Goal: Task Accomplishment & Management: Manage account settings

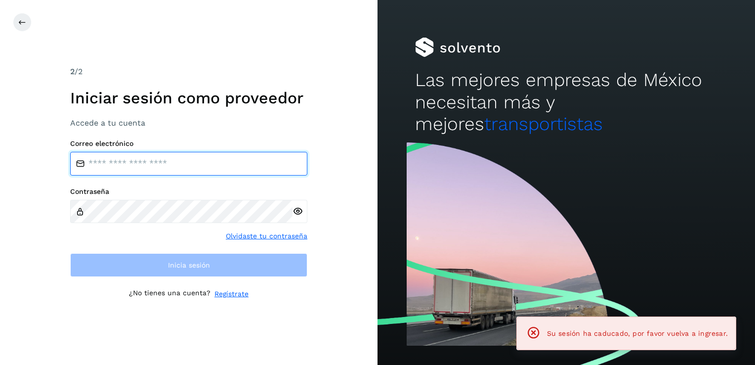
type input "**********"
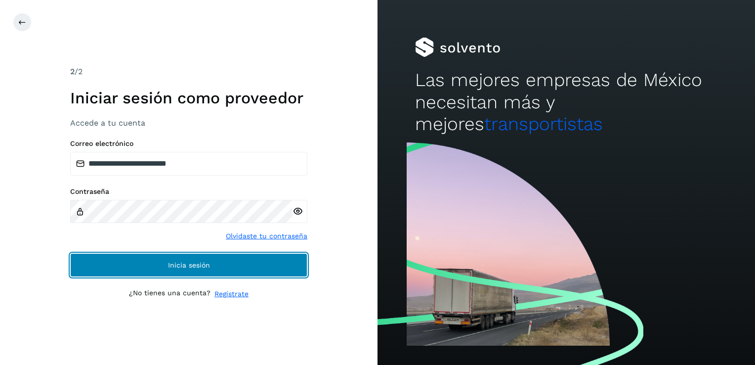
click at [279, 266] on button "Inicia sesión" at bounding box center [188, 265] width 237 height 24
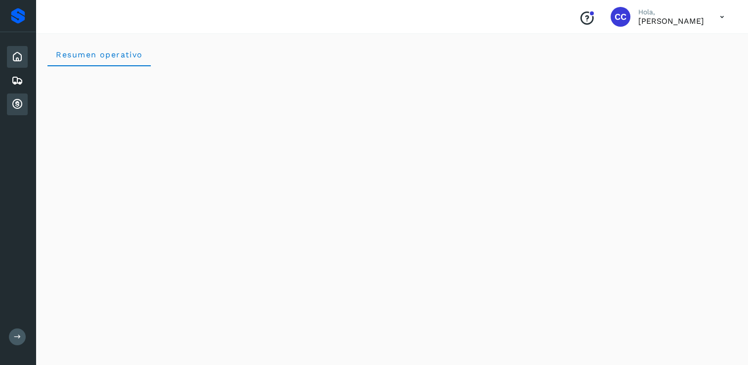
click at [17, 109] on icon at bounding box center [17, 104] width 12 height 12
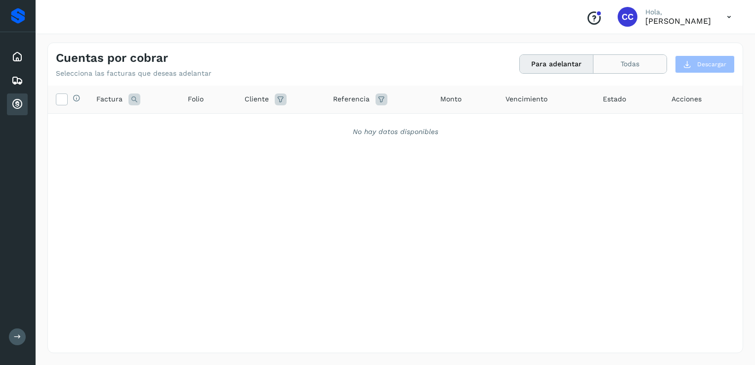
click at [646, 67] on button "Todas" at bounding box center [630, 64] width 73 height 18
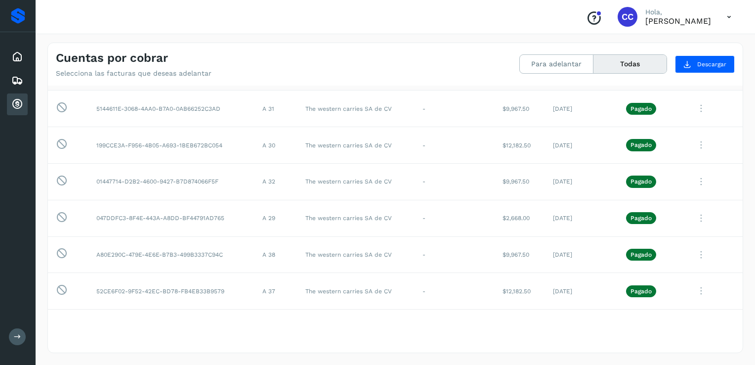
scroll to position [165, 0]
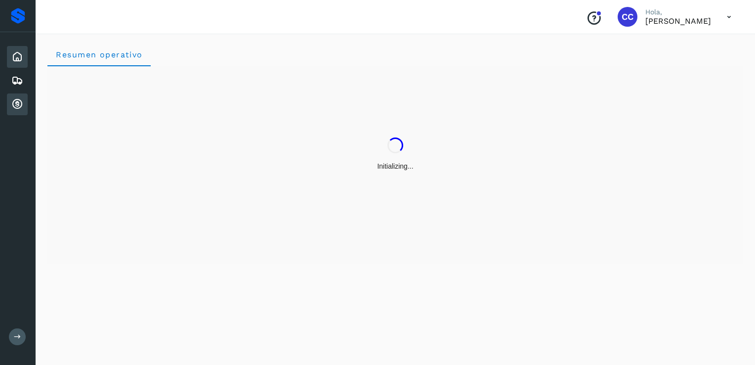
click at [16, 103] on icon at bounding box center [17, 104] width 12 height 12
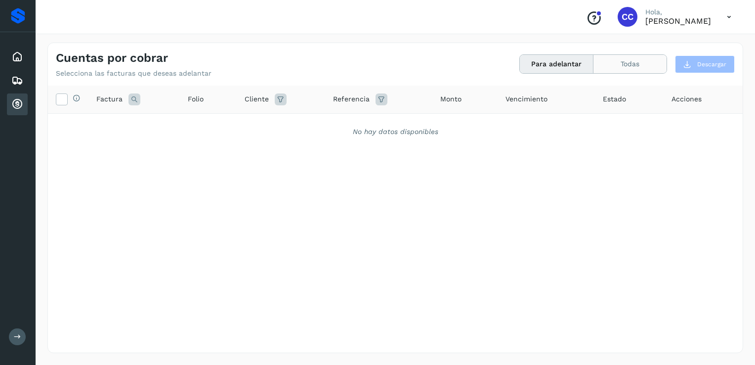
click at [641, 61] on button "Todas" at bounding box center [630, 64] width 73 height 18
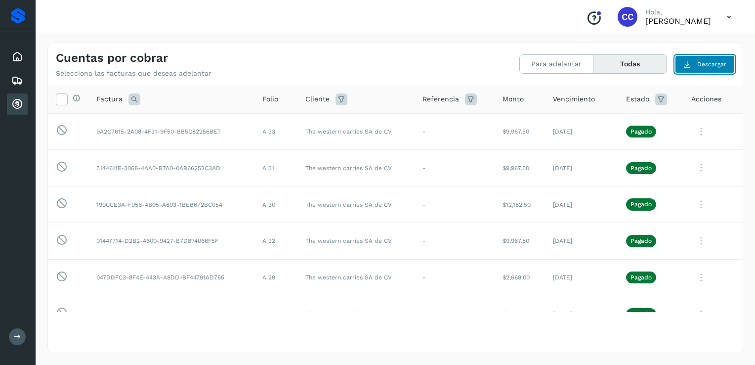
click at [713, 63] on span "Descargar" at bounding box center [712, 64] width 29 height 9
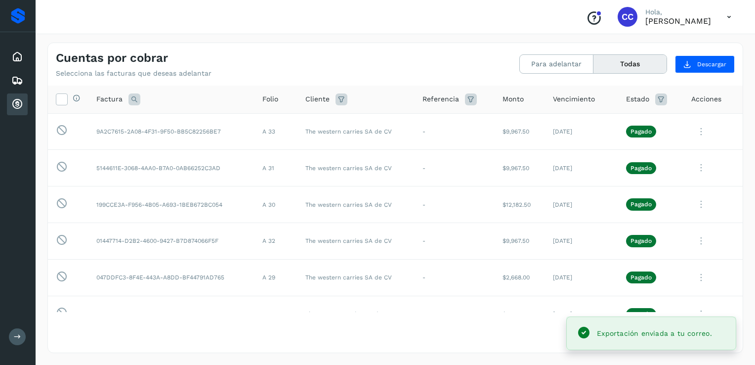
click at [661, 345] on div "Exportación enviada a tu correo." at bounding box center [652, 333] width 170 height 34
click at [631, 333] on span "Exportación enviada a tu correo." at bounding box center [654, 333] width 115 height 8
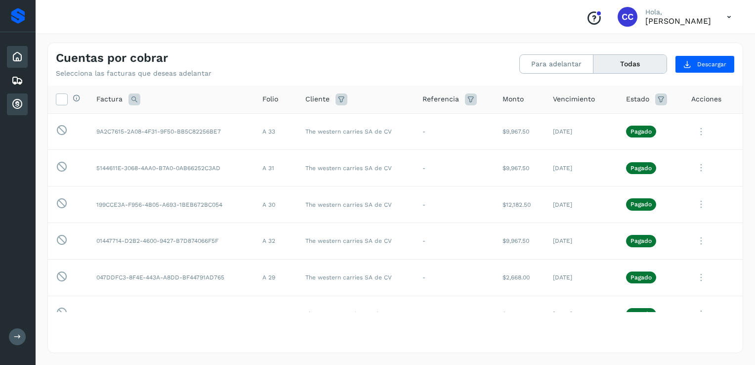
click at [19, 57] on icon at bounding box center [17, 57] width 12 height 12
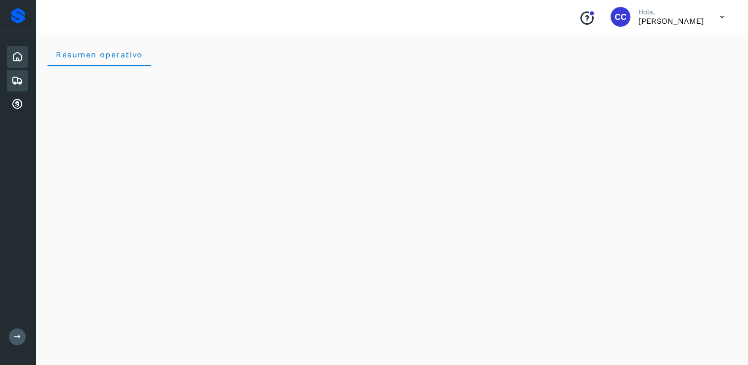
click at [22, 78] on icon at bounding box center [17, 81] width 12 height 12
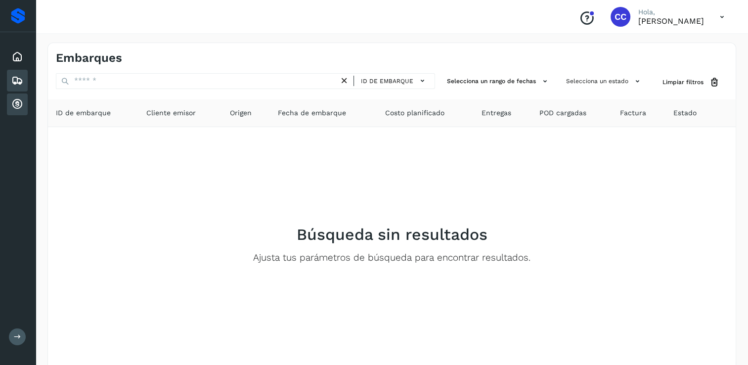
click at [14, 100] on icon at bounding box center [17, 104] width 12 height 12
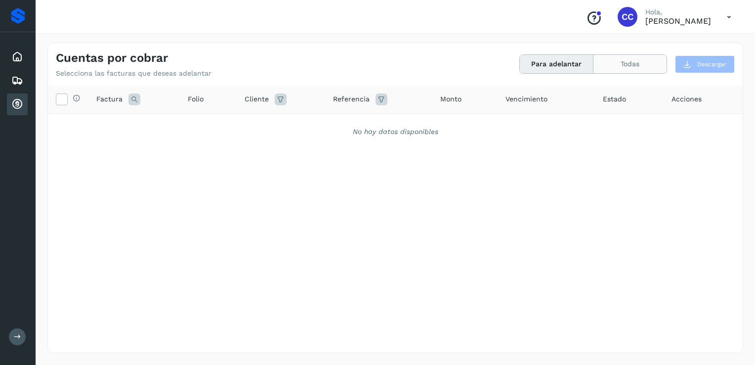
click at [640, 67] on button "Todas" at bounding box center [630, 64] width 73 height 18
